Goal: Task Accomplishment & Management: Manage account settings

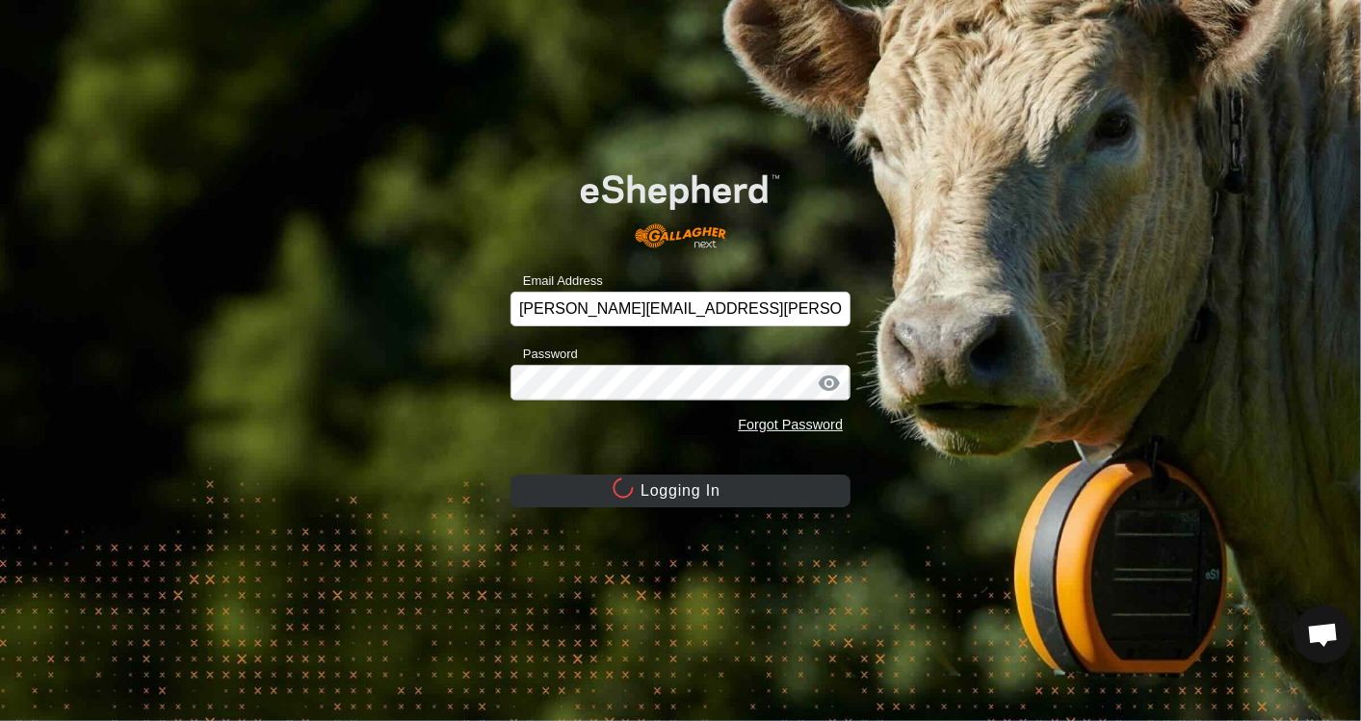
scroll to position [7264, 0]
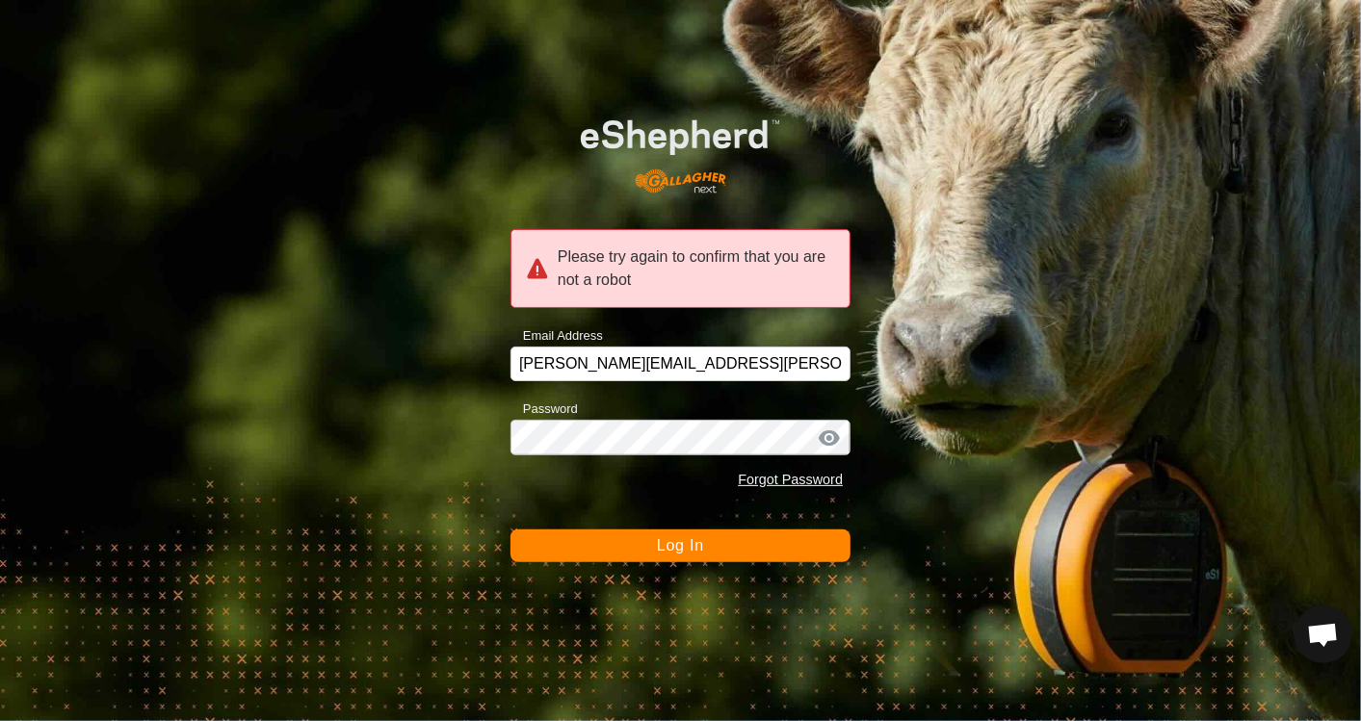
click at [672, 550] on span "Log In" at bounding box center [680, 545] width 47 height 16
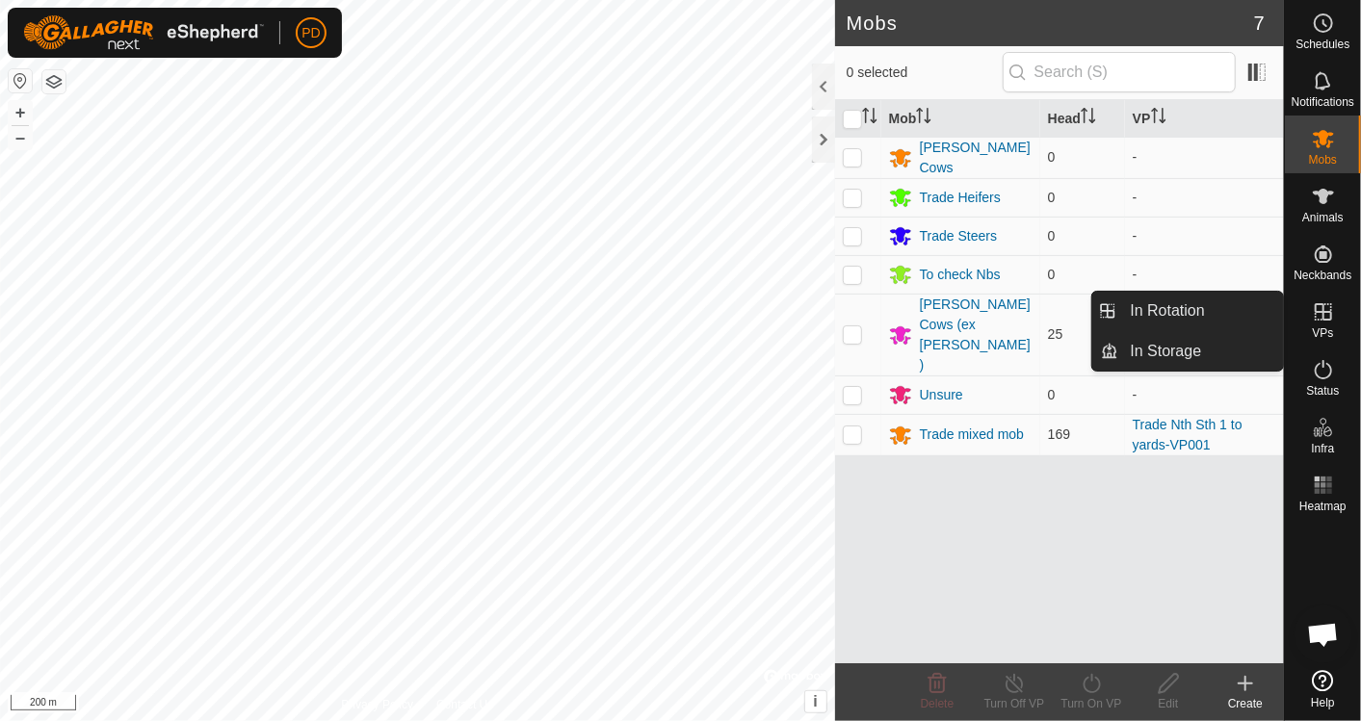
click at [1194, 313] on link "In Rotation" at bounding box center [1201, 311] width 165 height 39
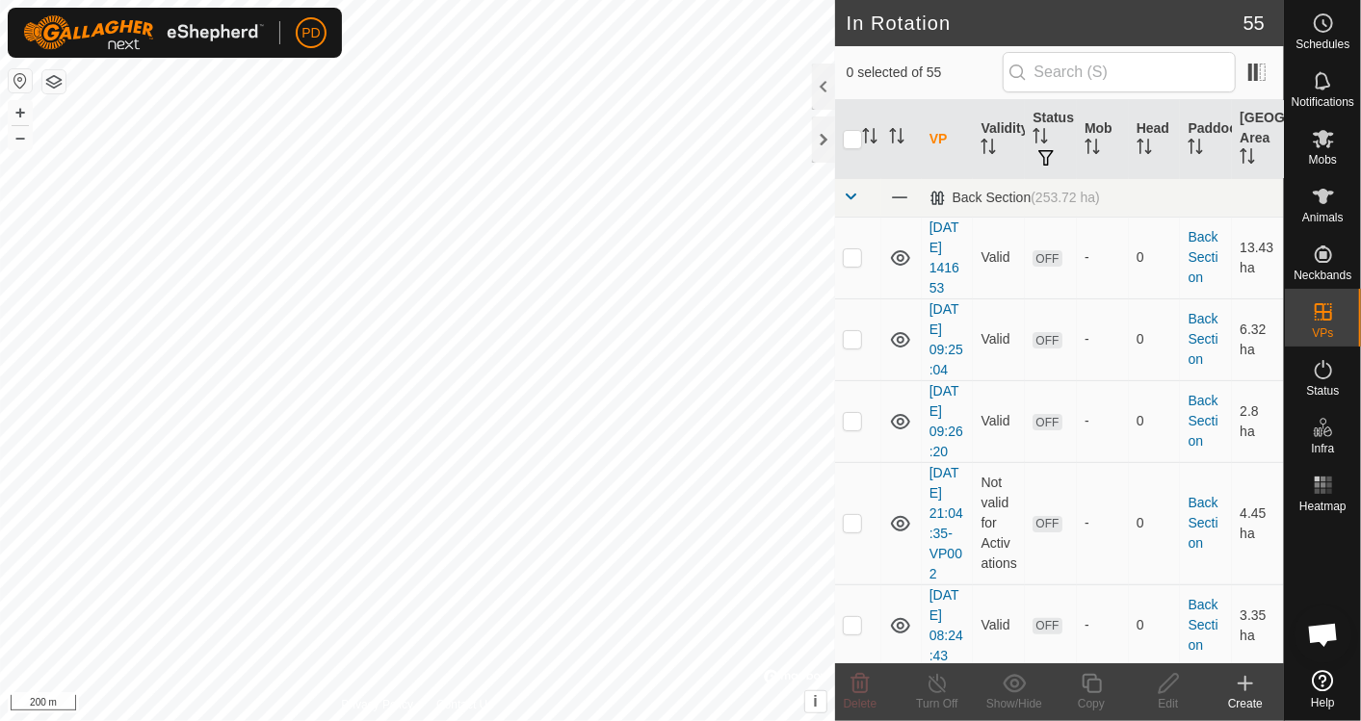
click at [1245, 682] on icon at bounding box center [1245, 683] width 0 height 13
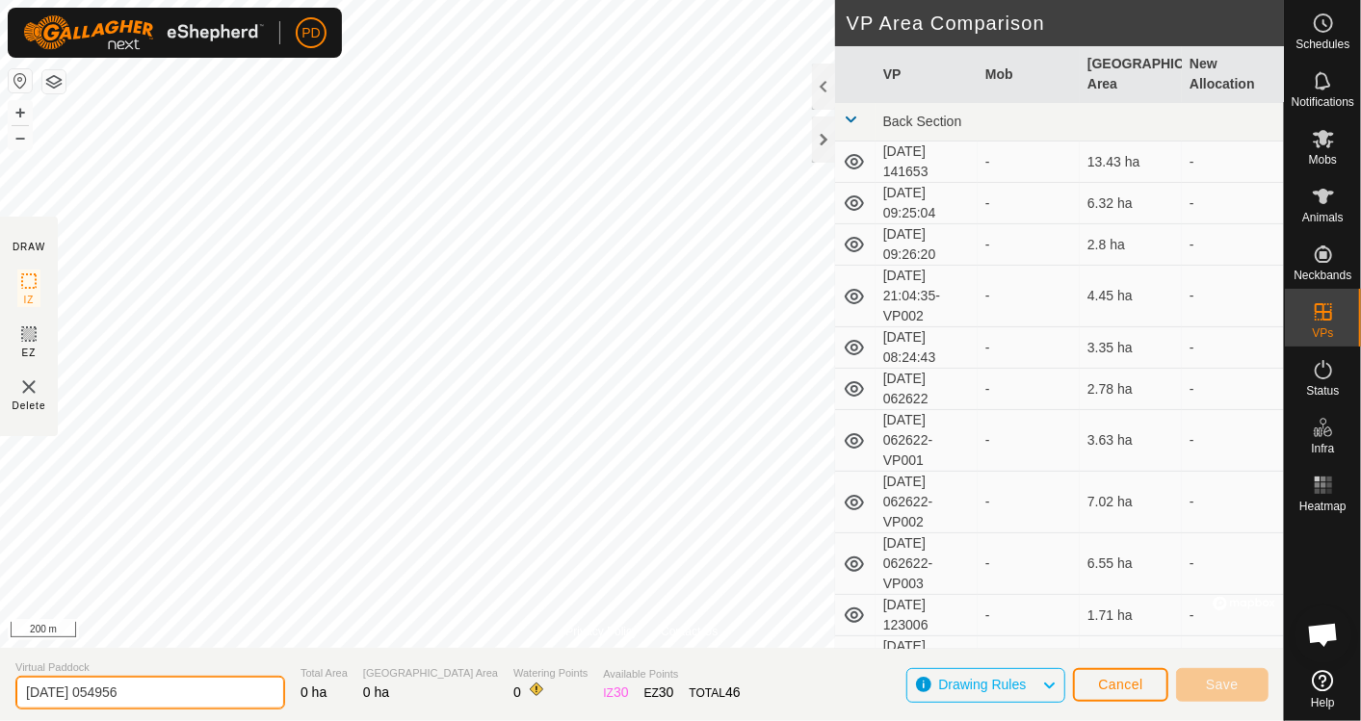
click at [175, 683] on input "[DATE] 054956" at bounding box center [150, 693] width 270 height 34
type input "2"
type input "Rectangle to [GEOGRAPHIC_DATA]"
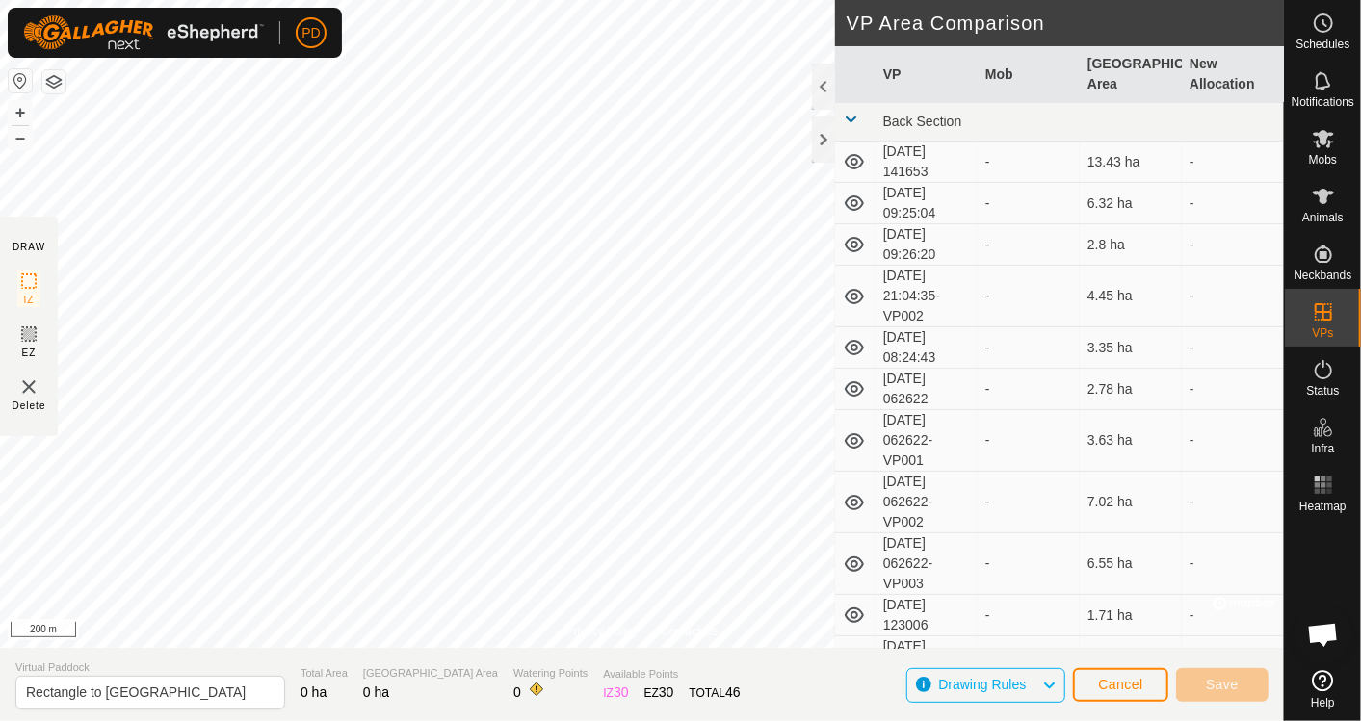
click at [1273, 596] on div at bounding box center [1243, 603] width 63 height 19
click at [1129, 689] on span "Cancel" at bounding box center [1120, 684] width 45 height 15
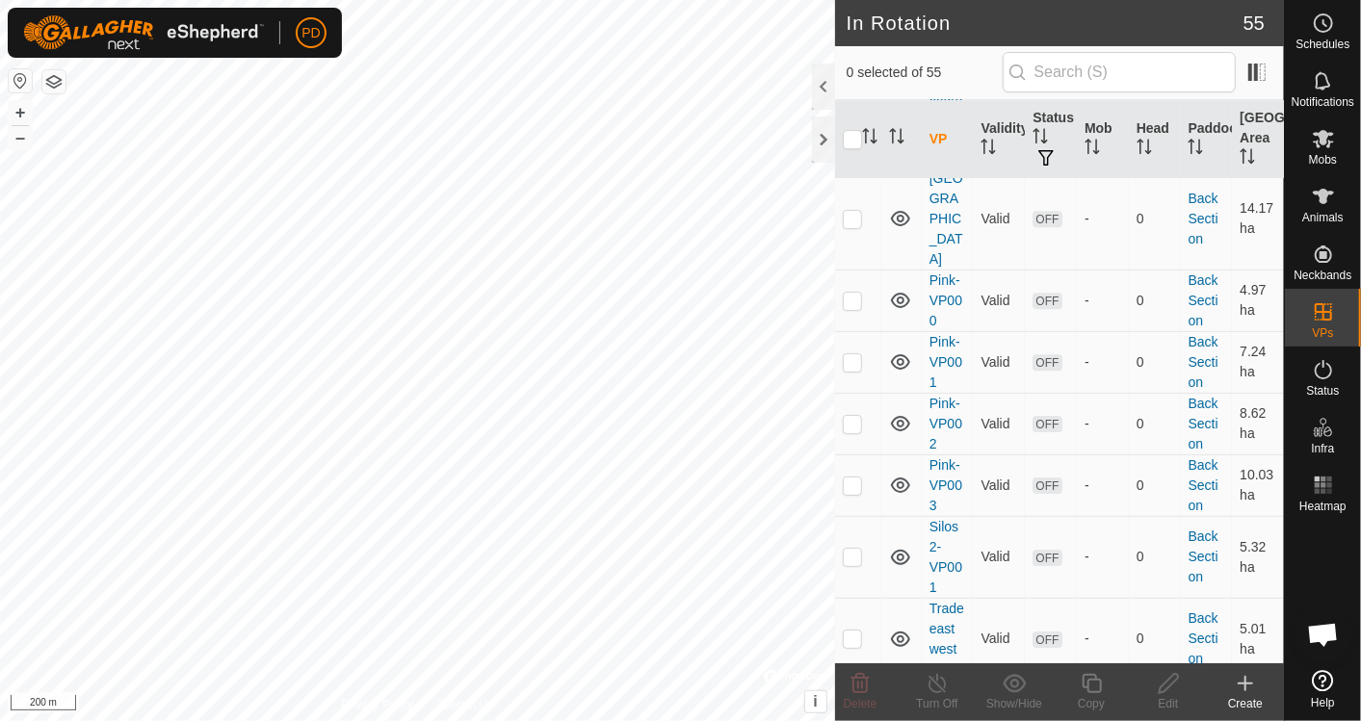
scroll to position [3786, 0]
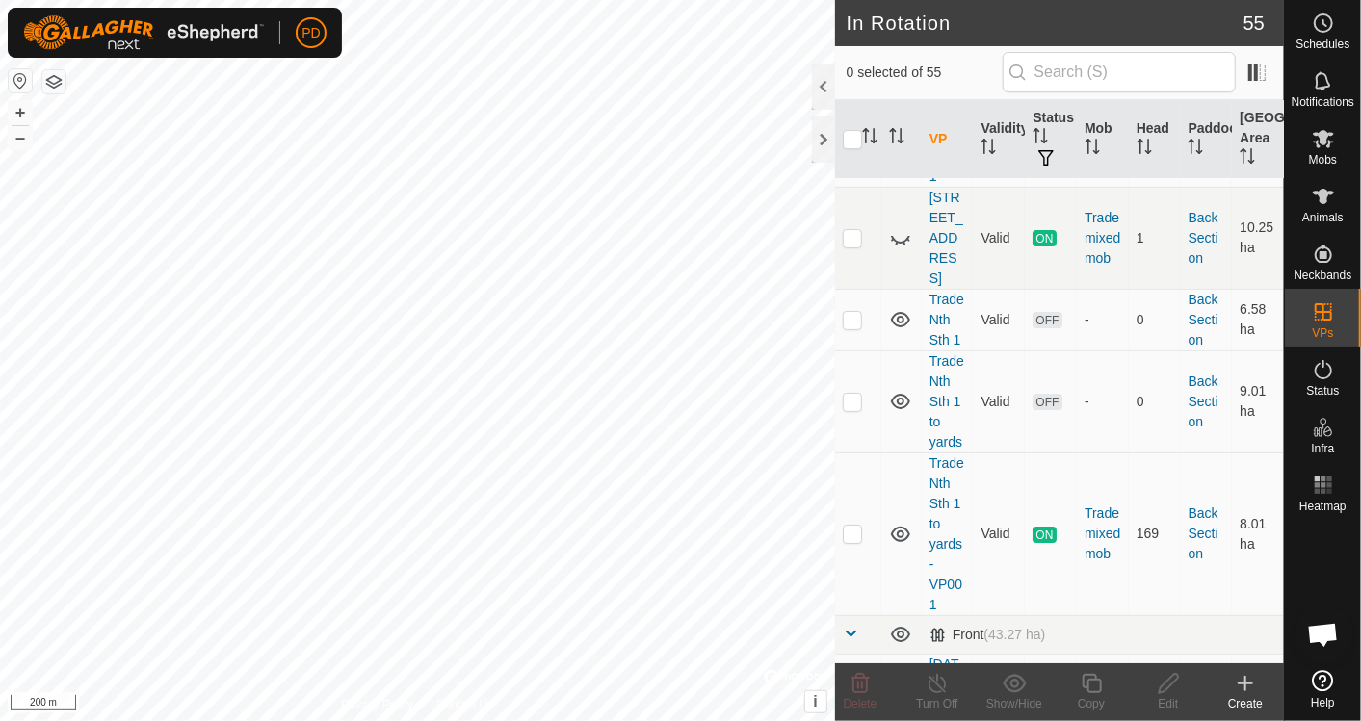
click at [853, 526] on p-checkbox at bounding box center [852, 533] width 19 height 15
checkbox input "true"
click at [1088, 688] on icon at bounding box center [1090, 683] width 19 height 19
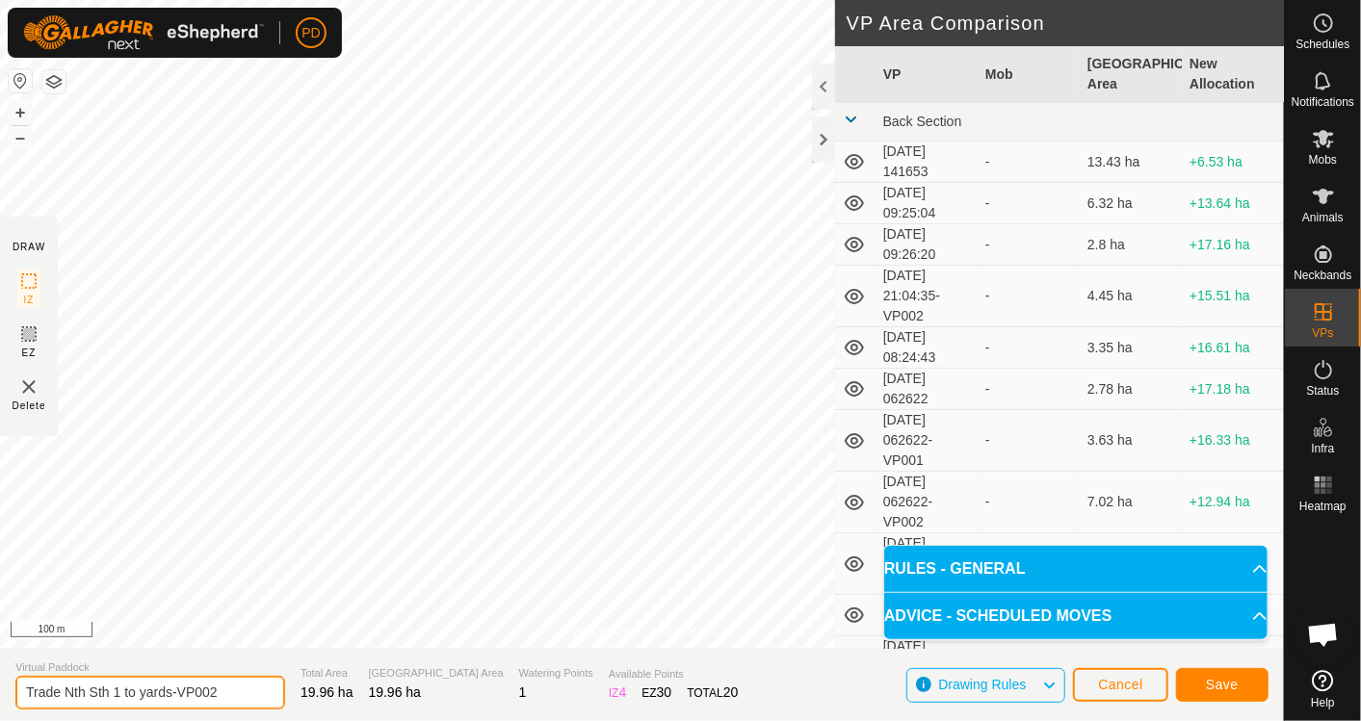
click at [244, 688] on input "Trade Nth Sth 1 to yards-VP002" at bounding box center [150, 693] width 270 height 34
type input "Trade Nth Sth 1 to rectangle"
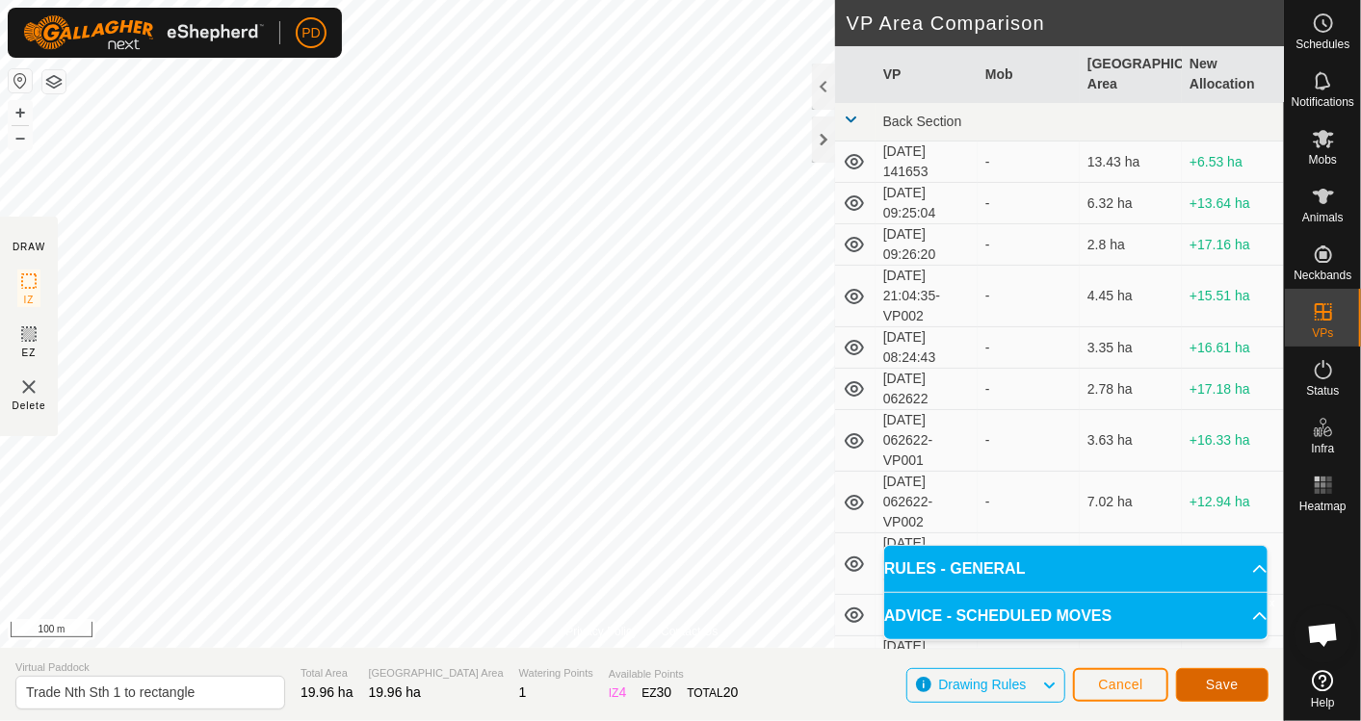
click at [1241, 679] on button "Save" at bounding box center [1222, 685] width 92 height 34
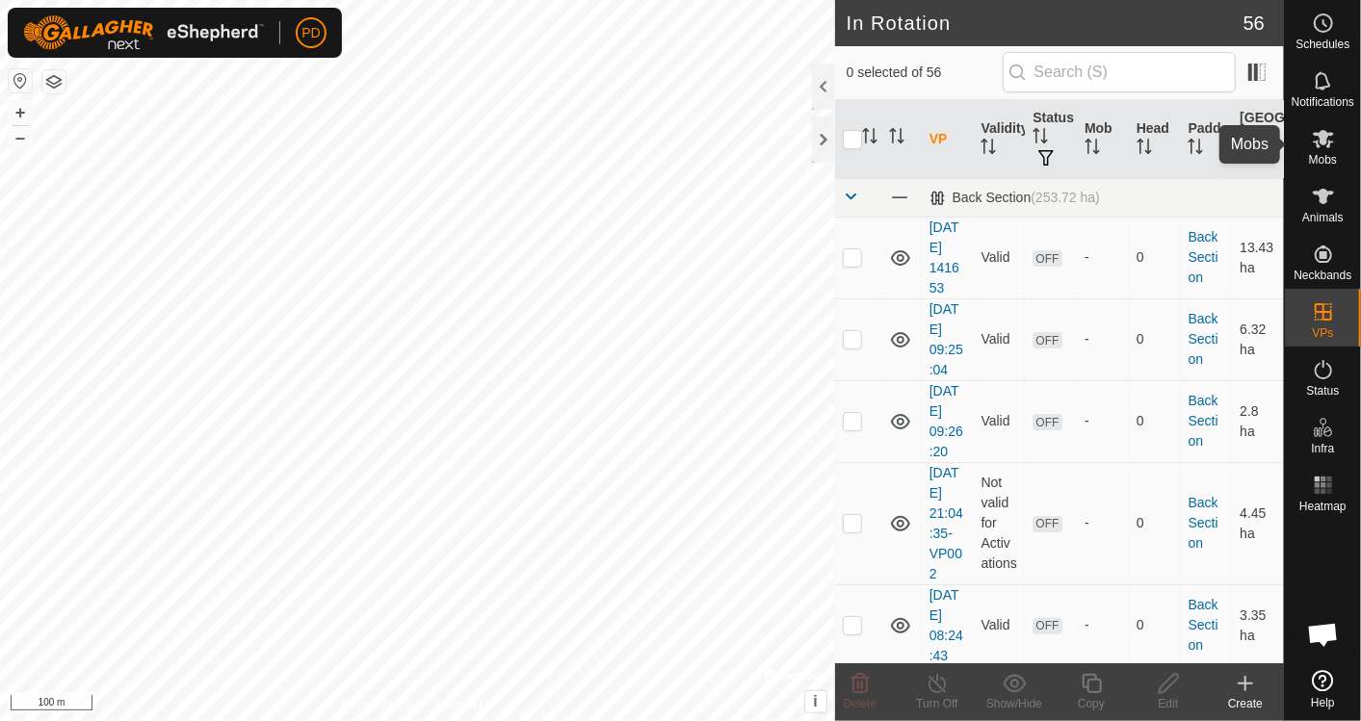
click at [1324, 132] on icon at bounding box center [1322, 139] width 21 height 18
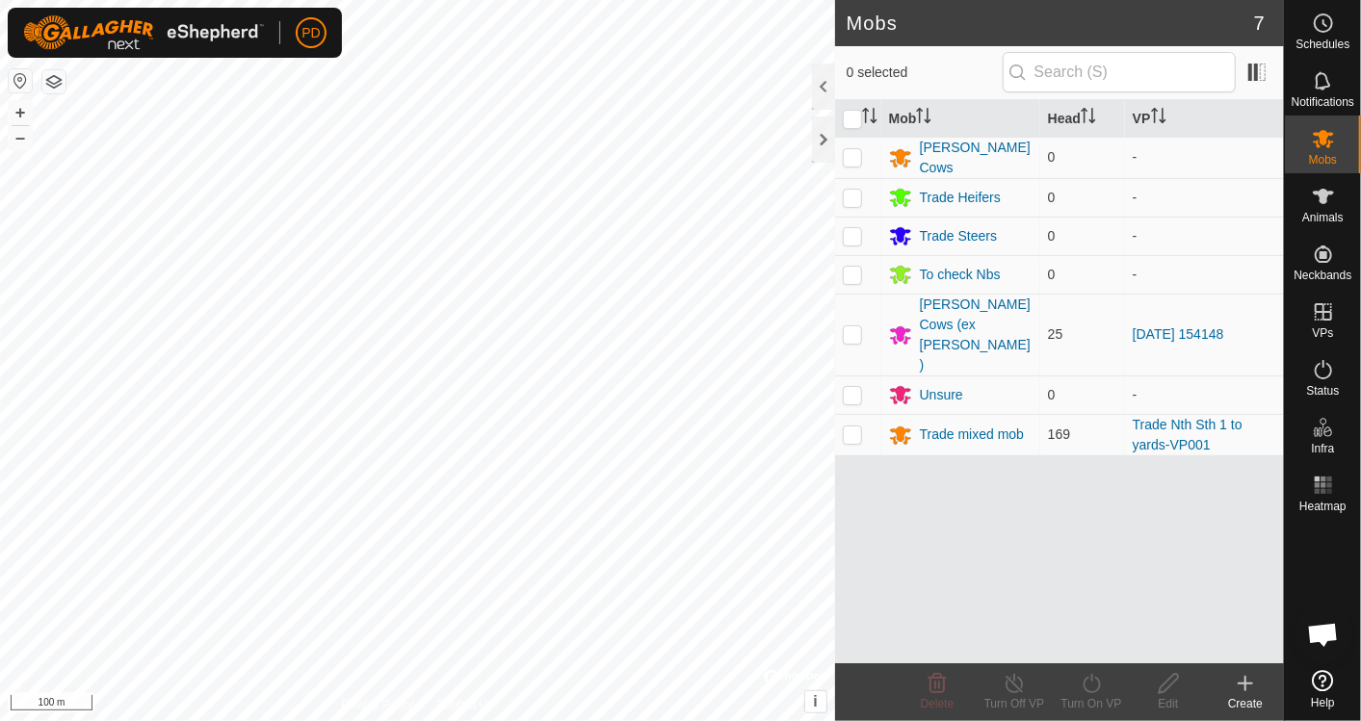
click at [855, 427] on p-checkbox at bounding box center [852, 434] width 19 height 15
checkbox input "true"
click at [1082, 682] on icon at bounding box center [1091, 683] width 24 height 23
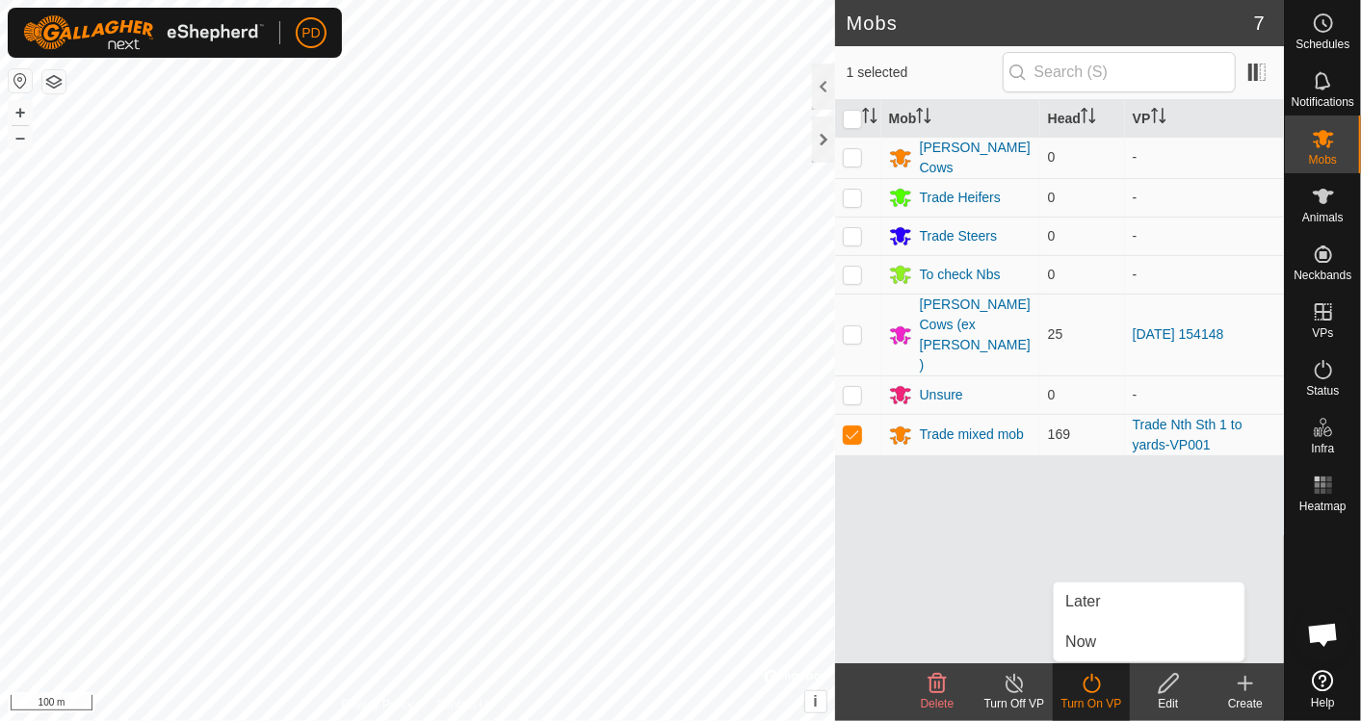
click at [1078, 594] on link "Later" at bounding box center [1148, 602] width 191 height 39
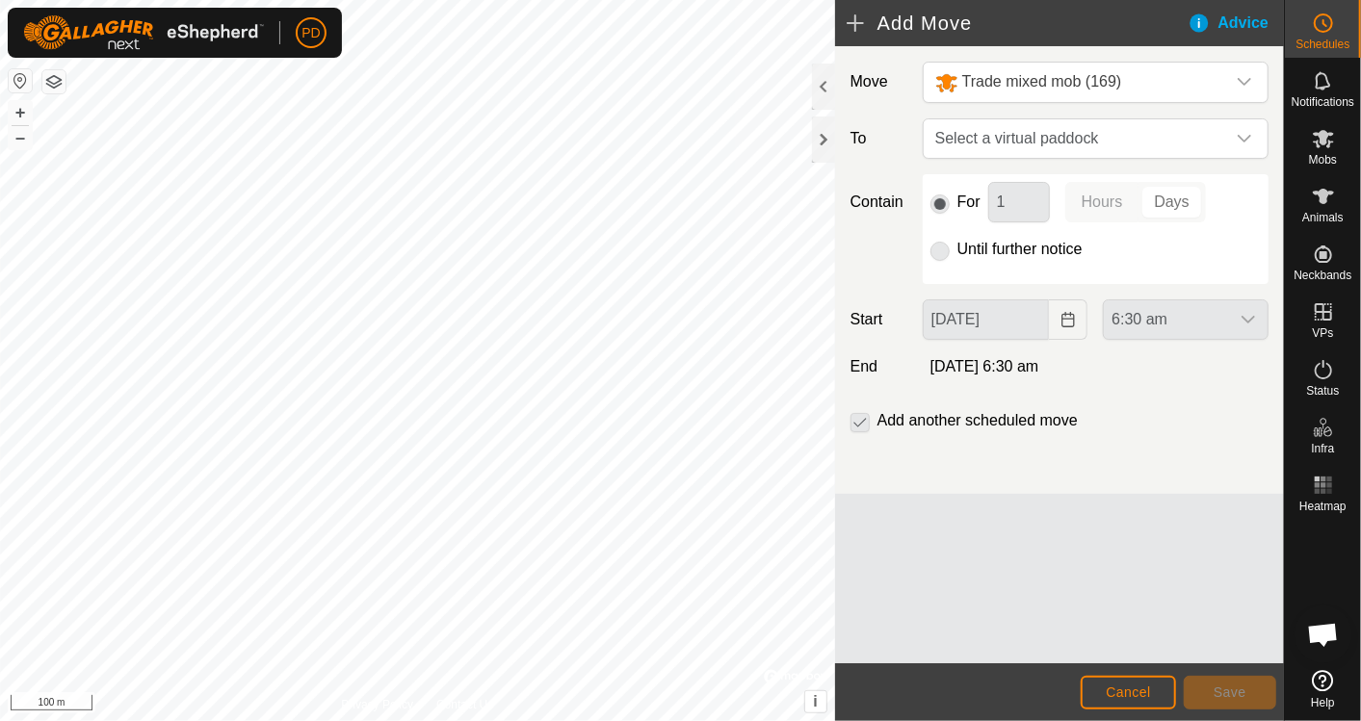
click at [944, 252] on p-radiobutton at bounding box center [939, 249] width 19 height 23
click at [1252, 140] on div "dropdown trigger" at bounding box center [1244, 138] width 39 height 39
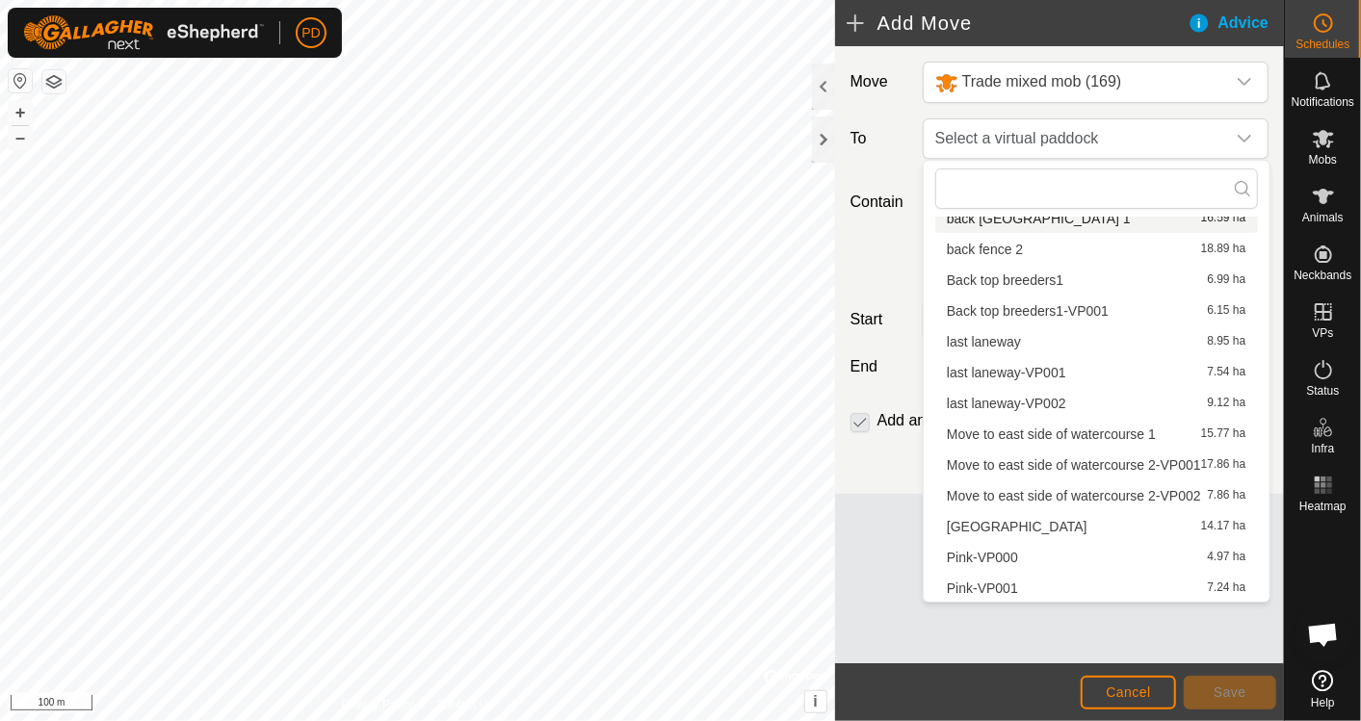
scroll to position [1009, 0]
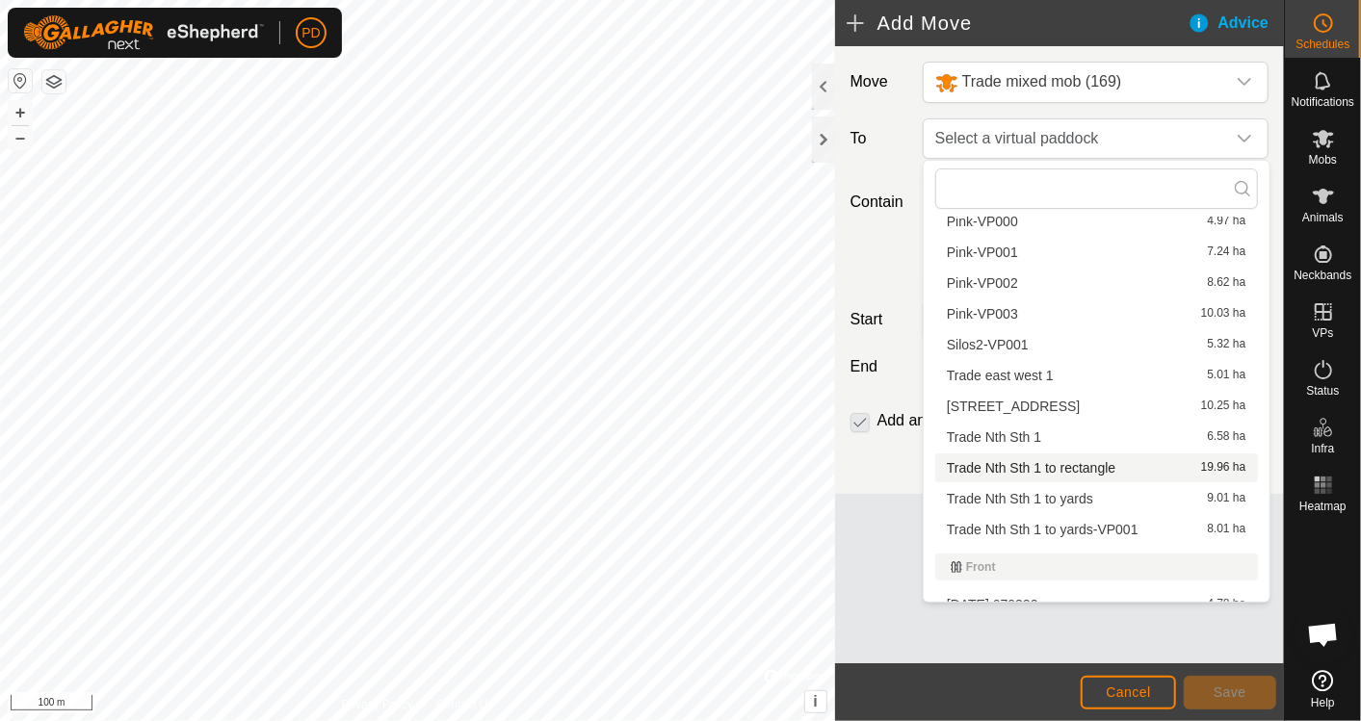
click at [1093, 470] on li "Trade Nth Sth 1 to rectangle 19.96 ha" at bounding box center [1096, 468] width 323 height 29
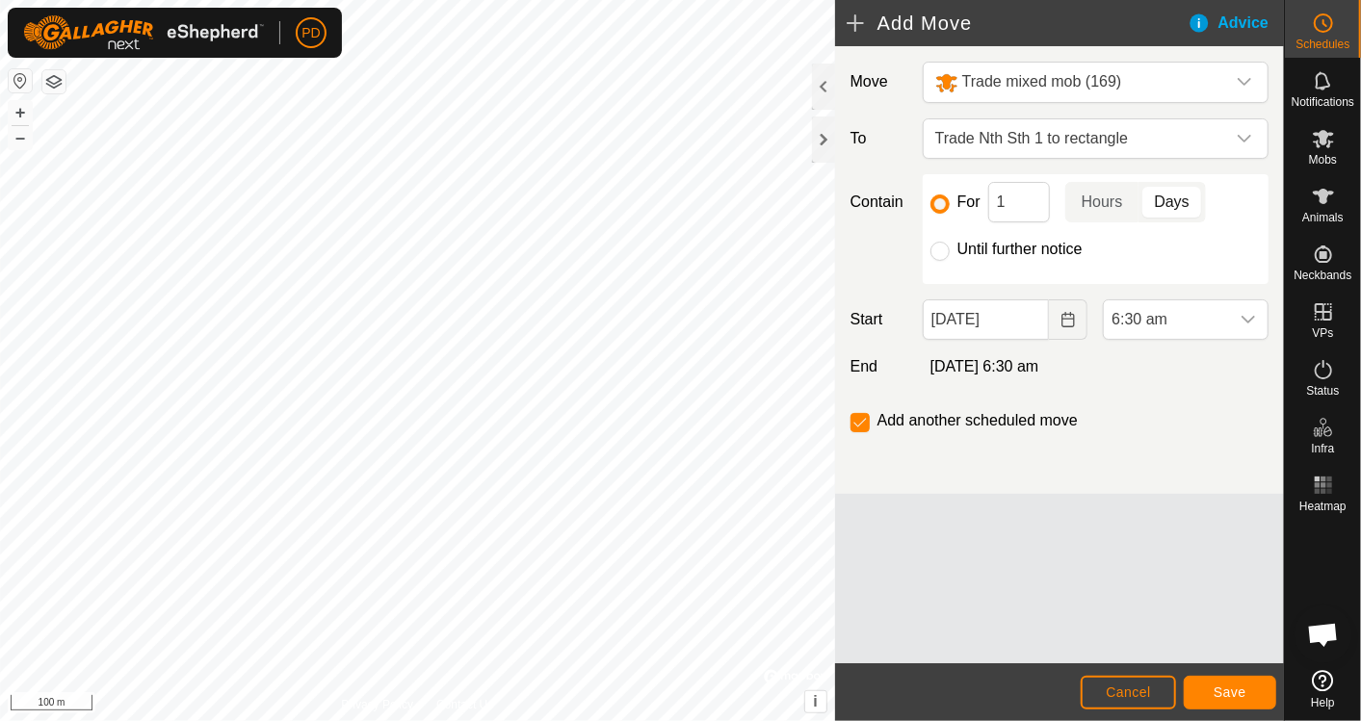
click at [937, 253] on input "Until further notice" at bounding box center [939, 251] width 19 height 19
radio input "true"
checkbox input "false"
click at [1245, 316] on icon "dropdown trigger" at bounding box center [1247, 319] width 15 height 15
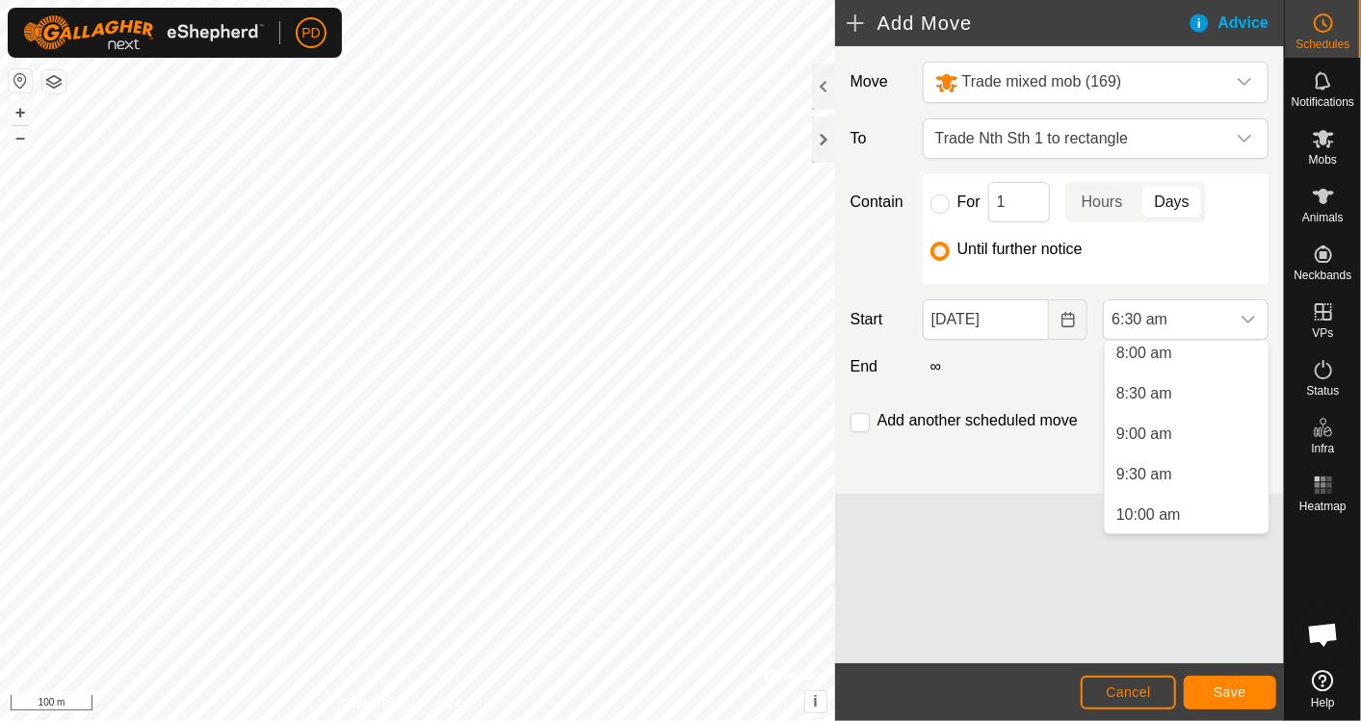
scroll to position [708, 0]
click at [1154, 461] on li "10:00 am" at bounding box center [1186, 461] width 164 height 39
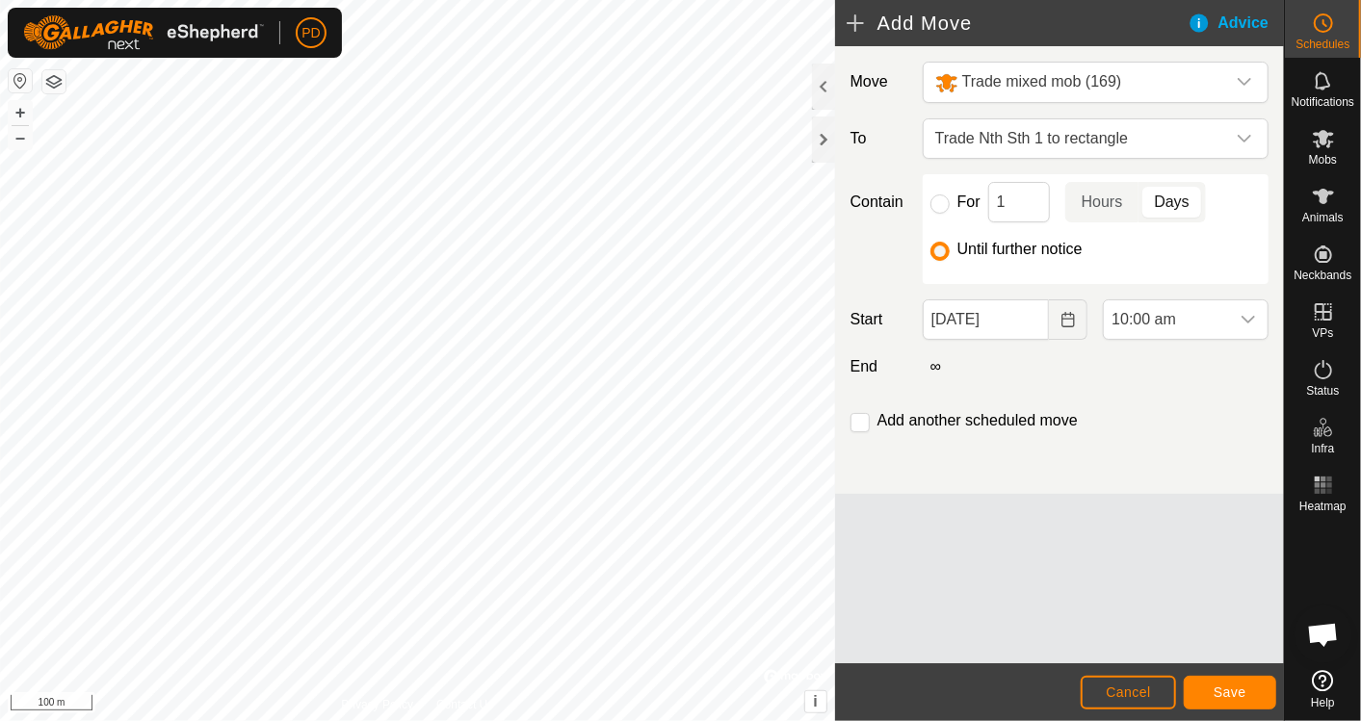
click at [1154, 461] on div "Move Trade mixed mob (169) To Trade Nth Sth 1 to rectangle Contain For 1 Hours …" at bounding box center [1059, 270] width 449 height 448
click at [1246, 695] on button "Save" at bounding box center [1229, 693] width 92 height 34
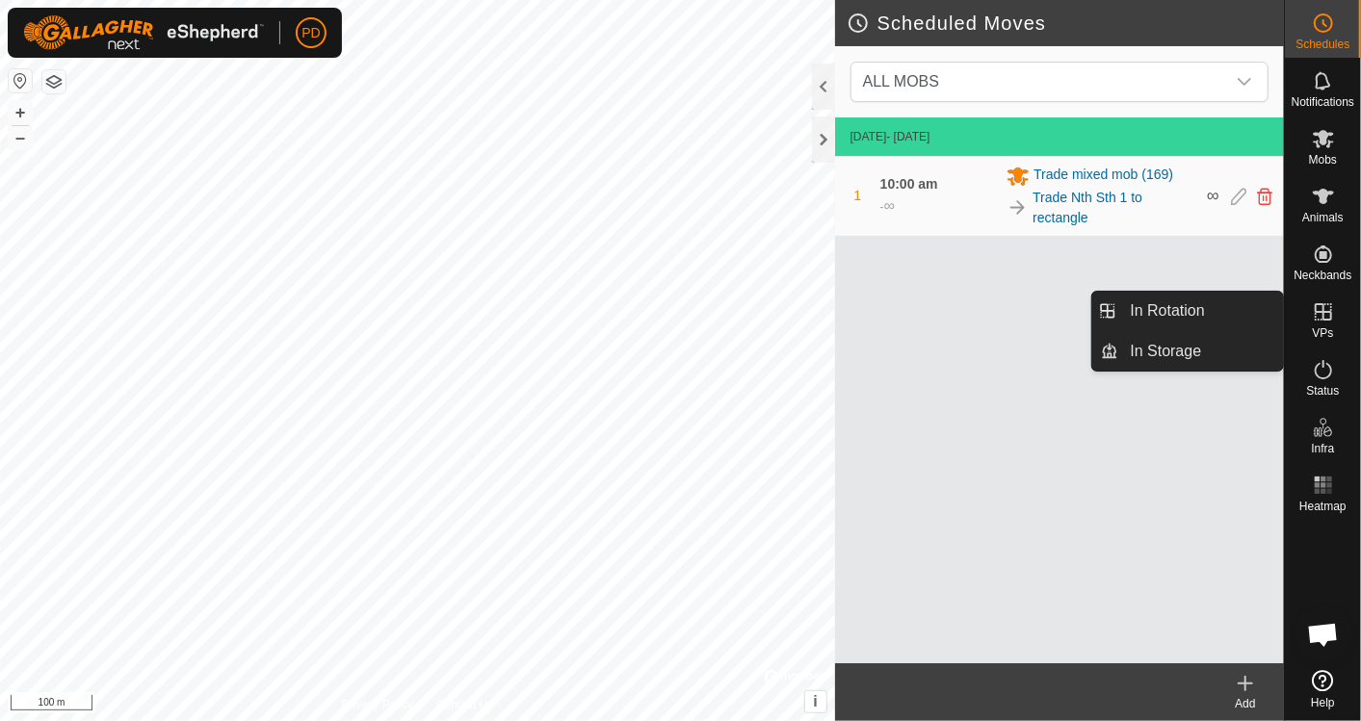
click at [1224, 305] on link "In Rotation" at bounding box center [1201, 311] width 165 height 39
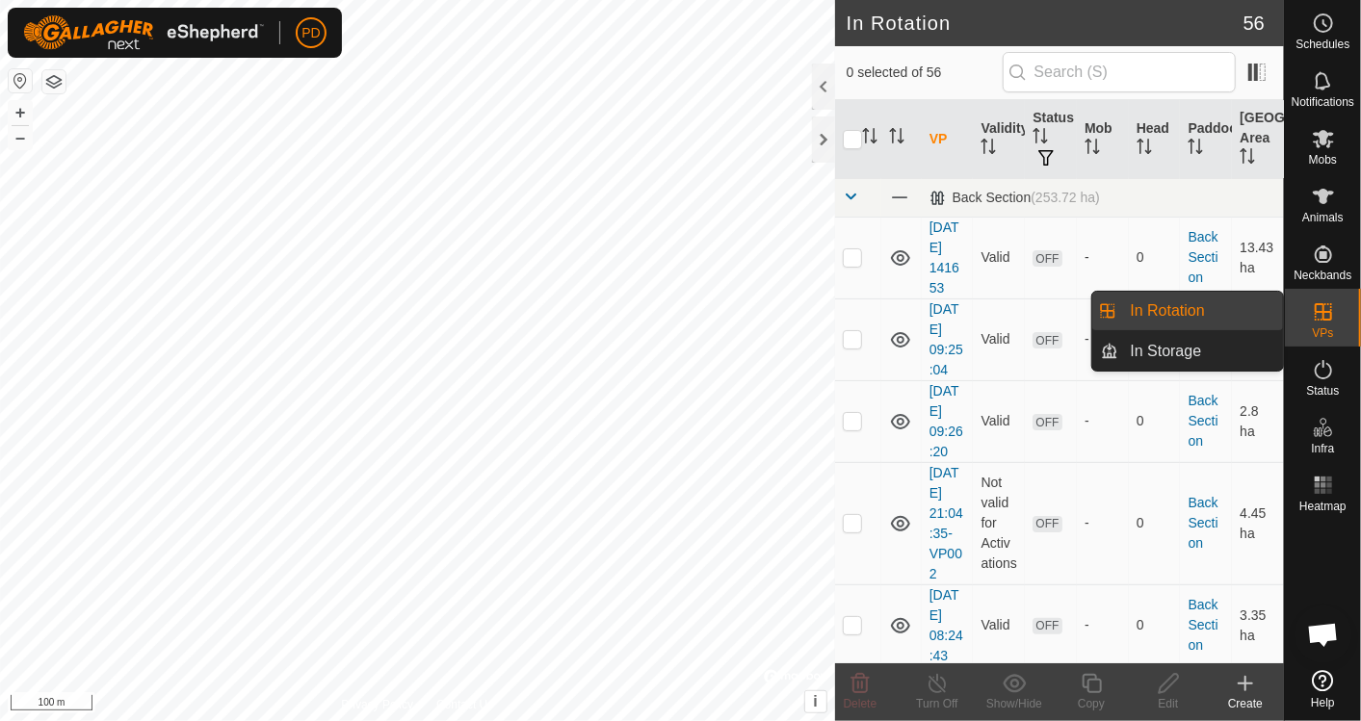
click at [1224, 305] on link "In Rotation" at bounding box center [1201, 311] width 165 height 39
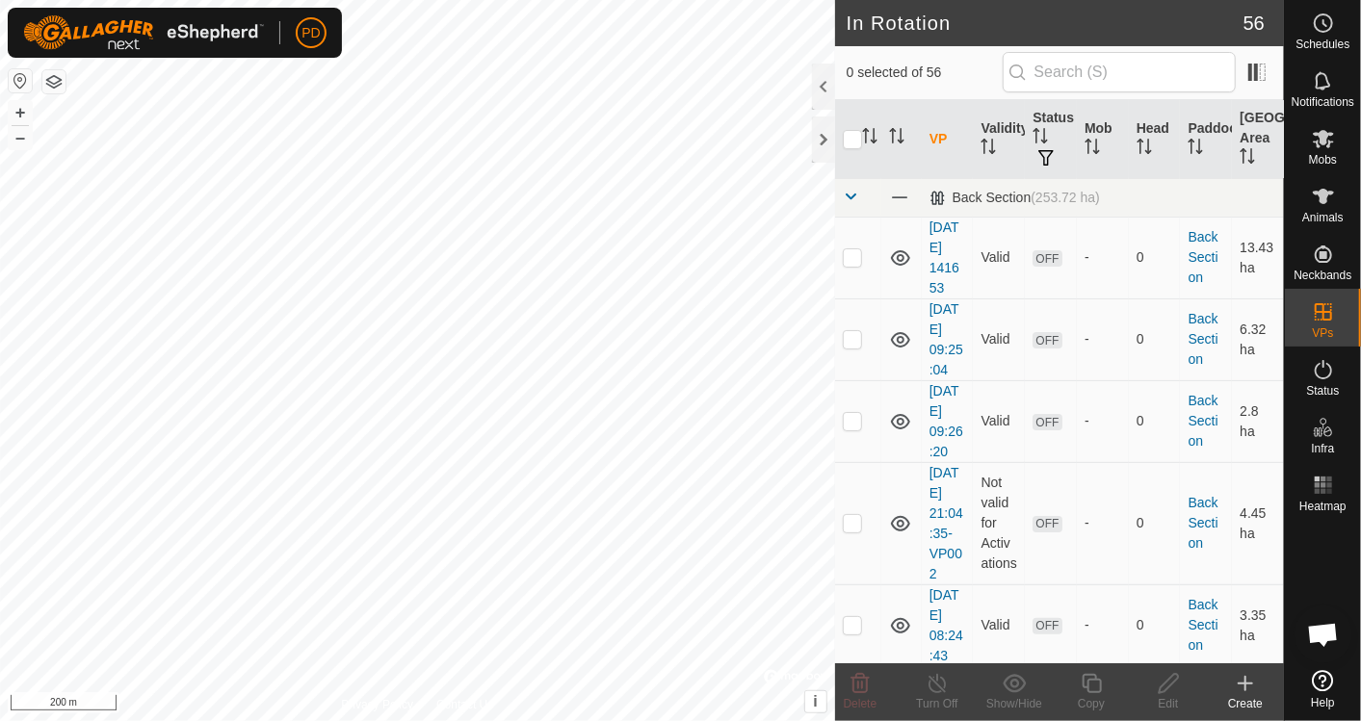
checkbox input "true"
click at [1088, 685] on icon at bounding box center [1090, 683] width 19 height 19
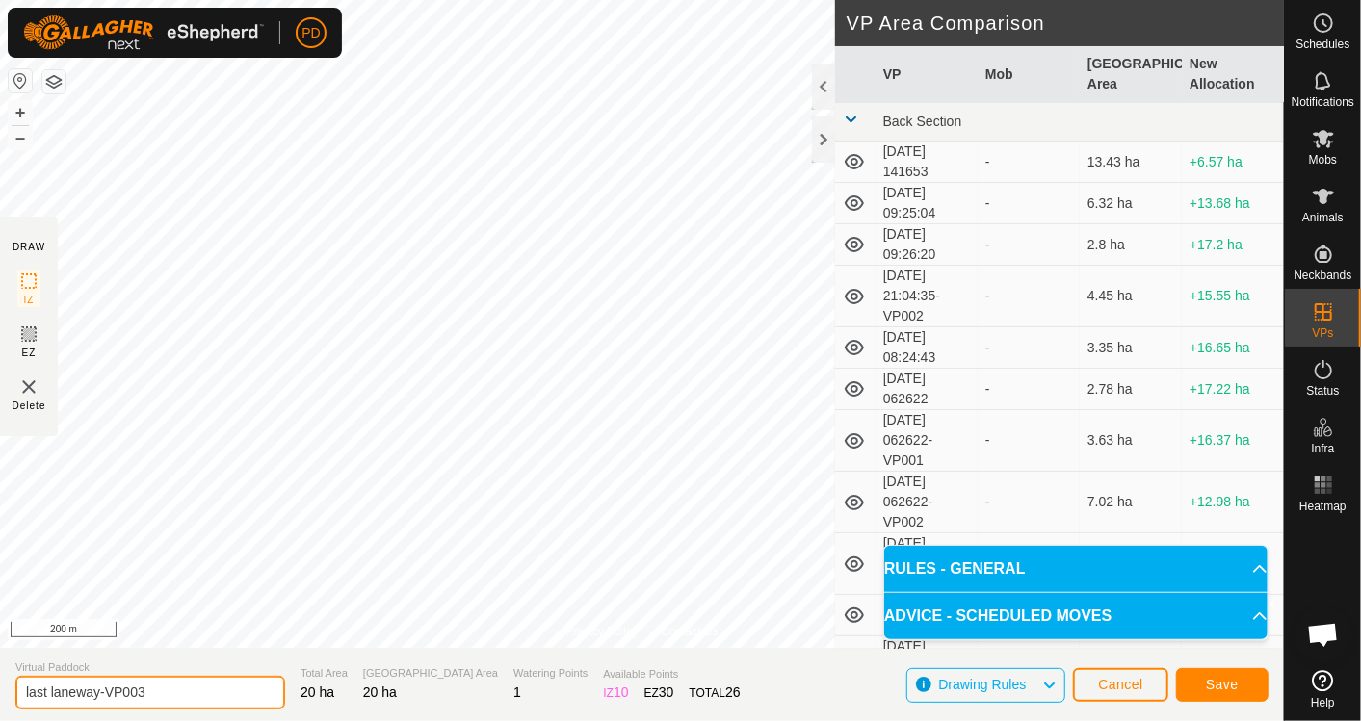
click at [181, 687] on input "last laneway-VP003" at bounding box center [150, 693] width 270 height 34
type input "last laneway-Nth from rectangle"
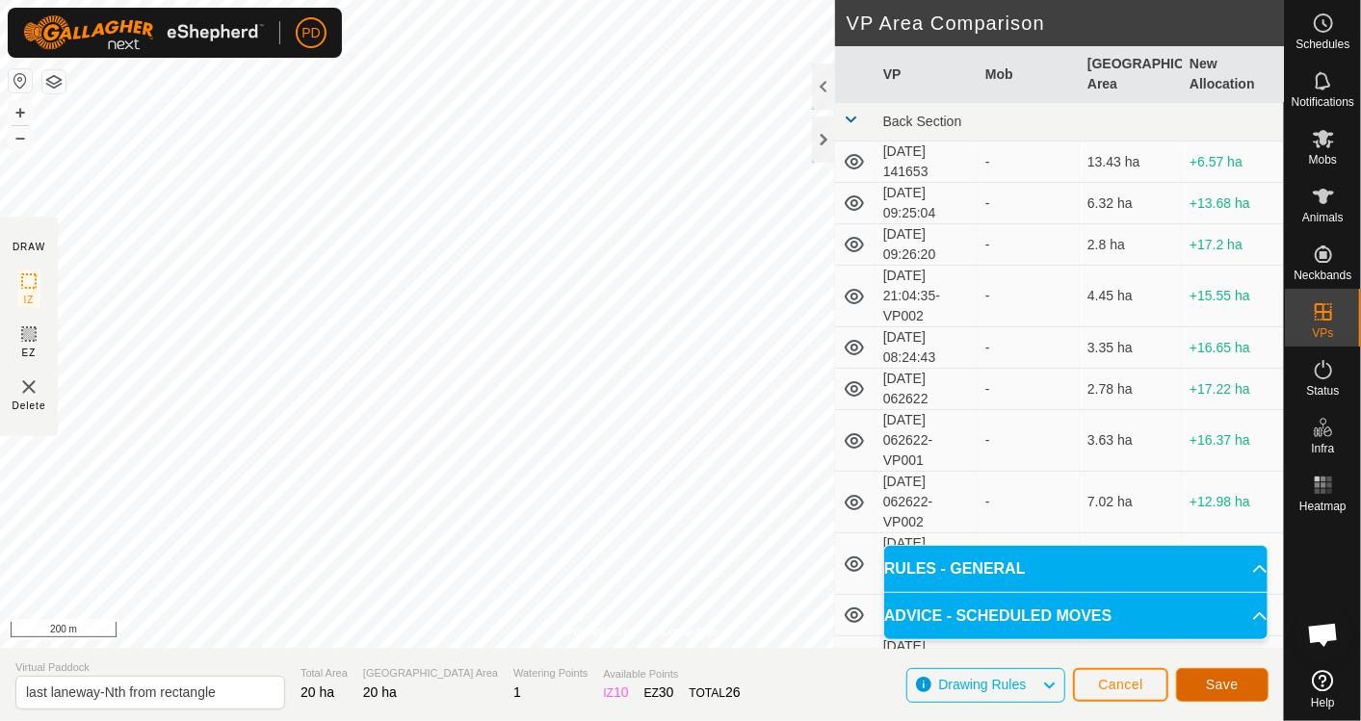
click at [1216, 690] on span "Save" at bounding box center [1222, 684] width 33 height 15
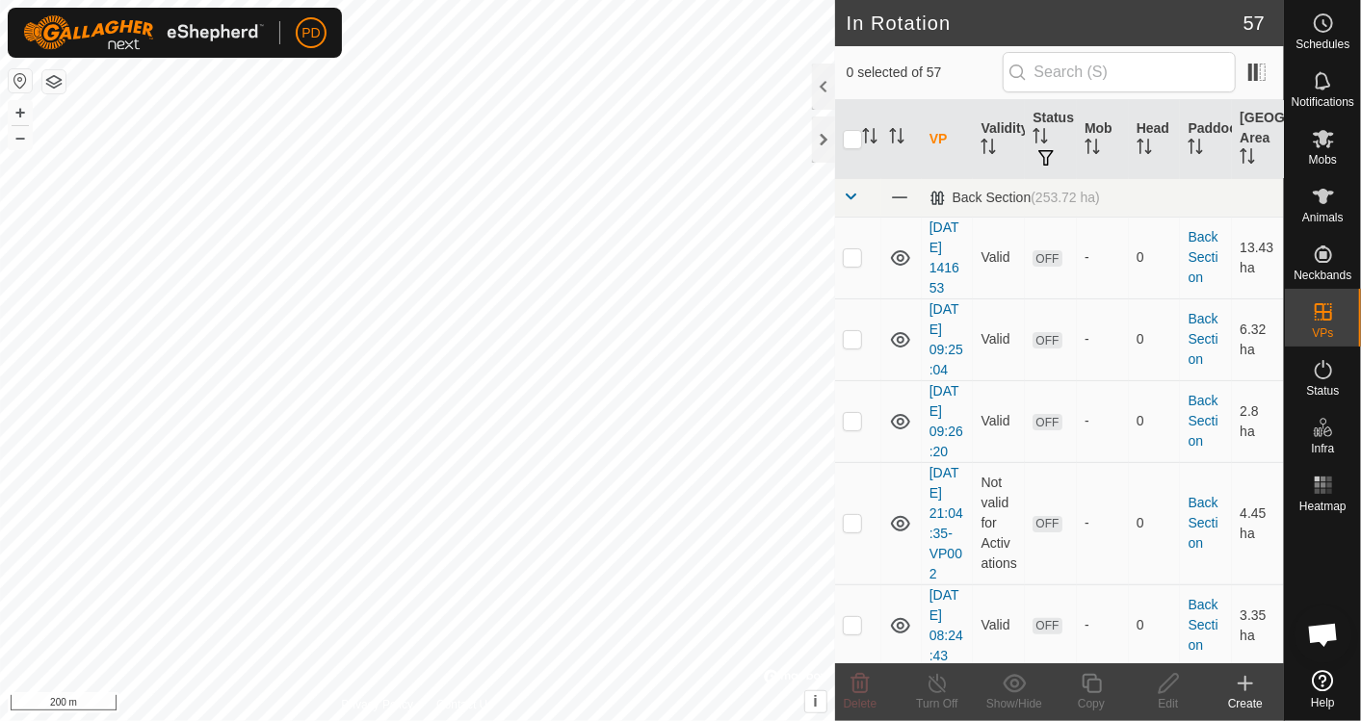
checkbox input "true"
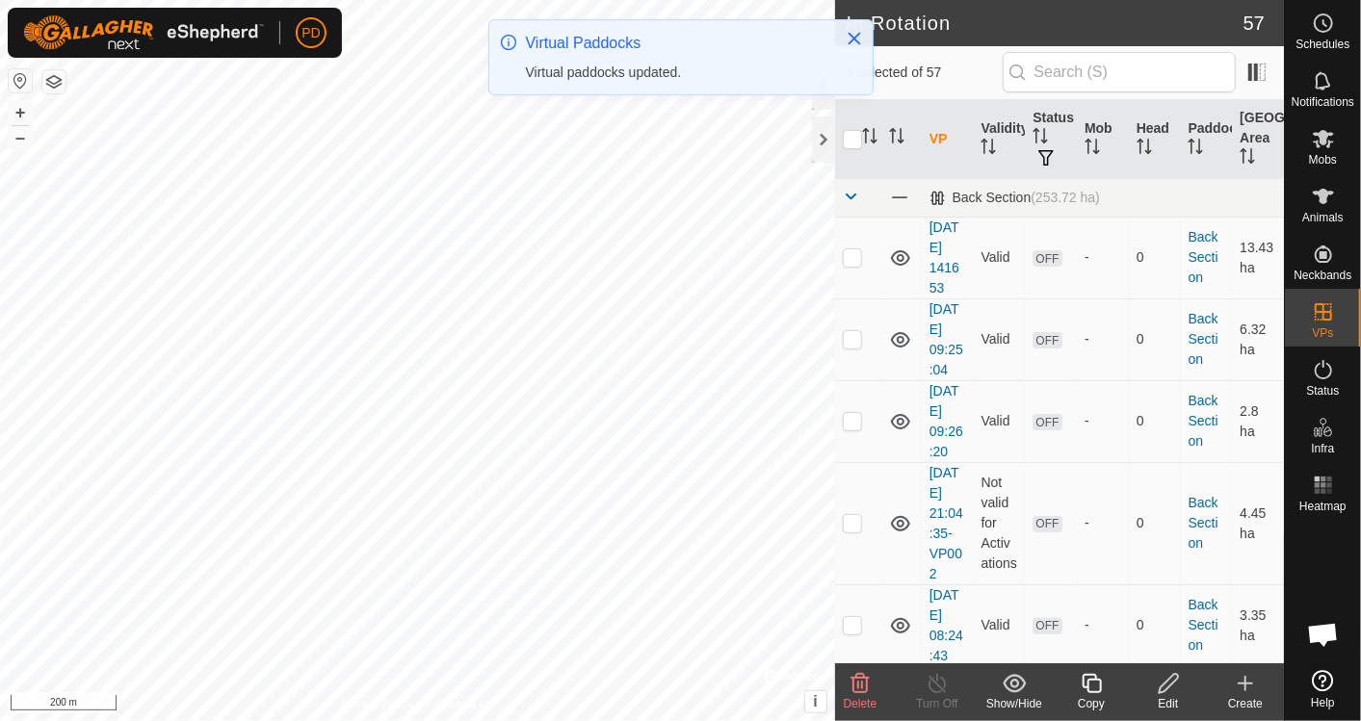
checkbox input "true"
checkbox input "false"
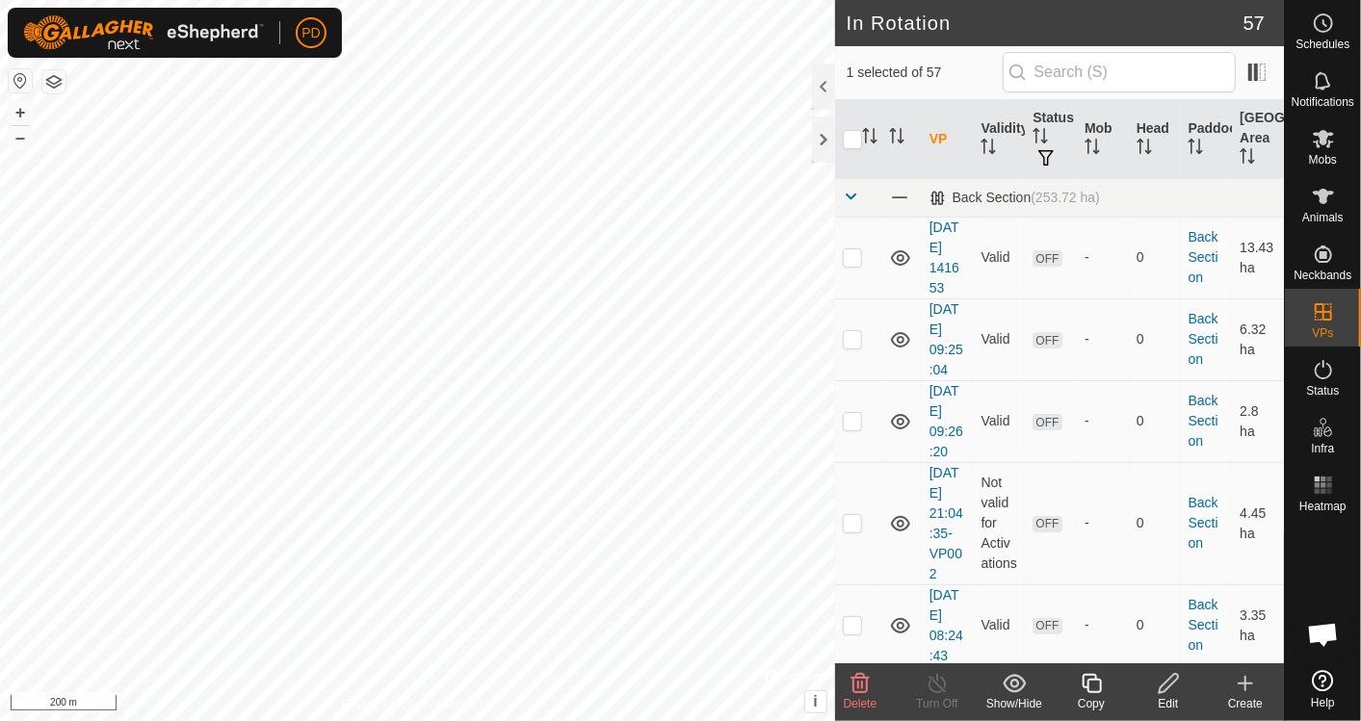
checkbox input "false"
checkbox input "true"
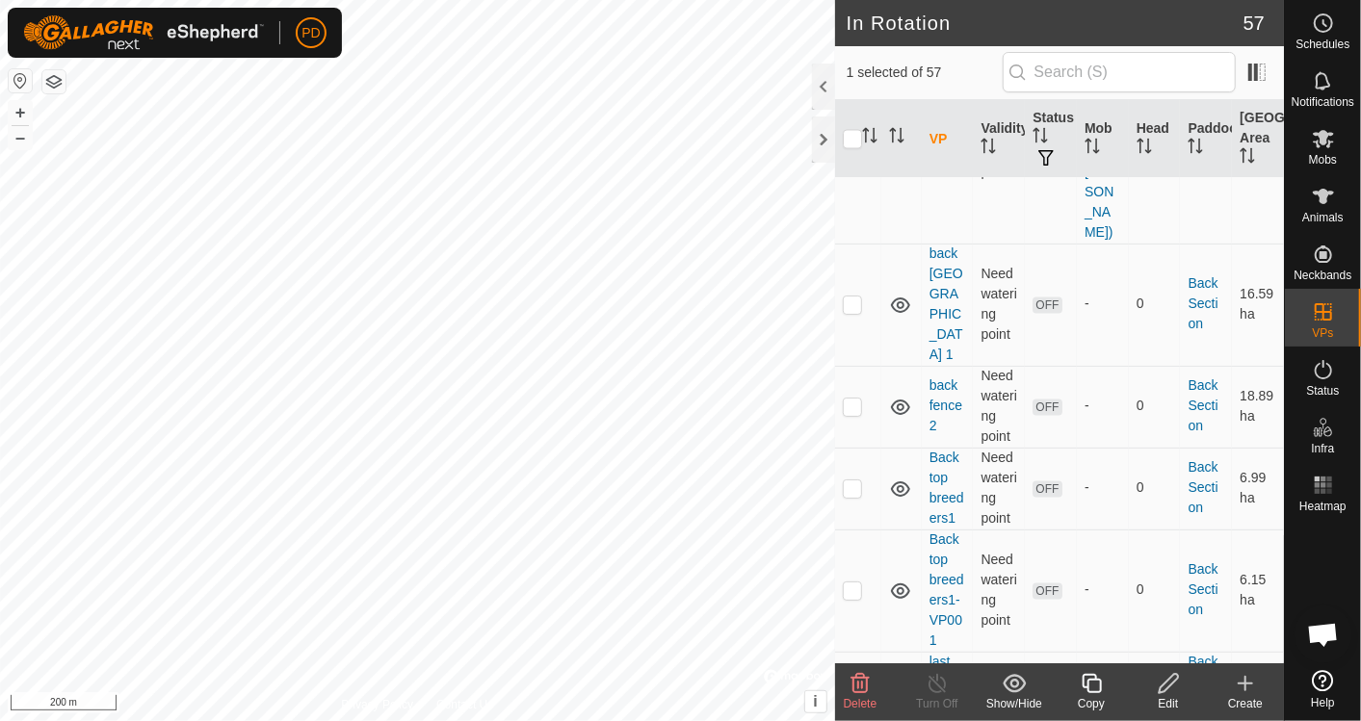
scroll to position [2467, 0]
